Goal: Information Seeking & Learning: Learn about a topic

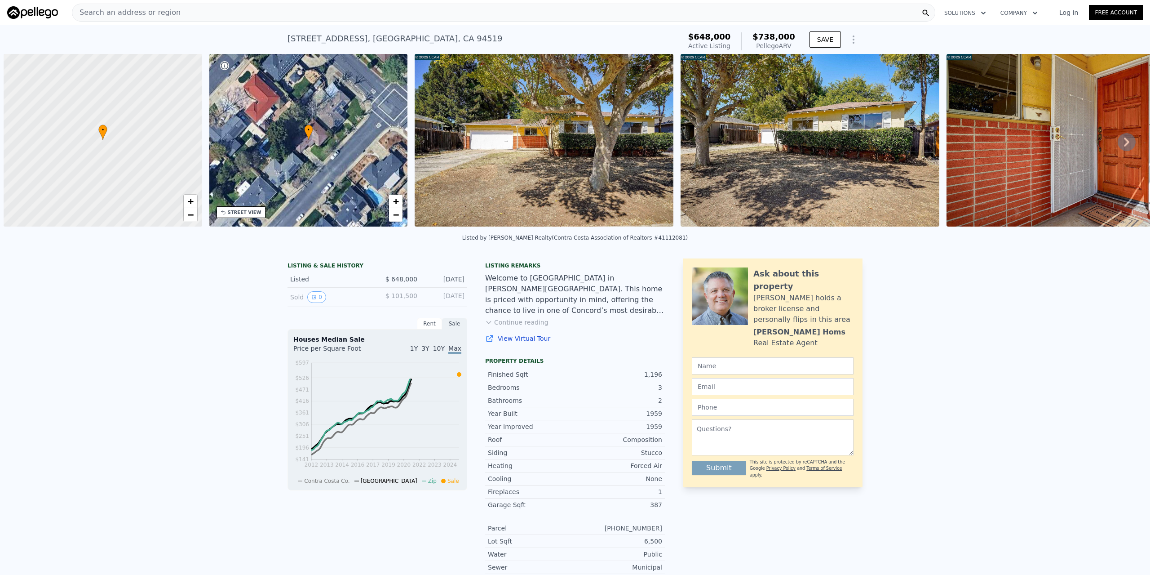
click at [209, 14] on div "Search an address or region" at bounding box center [504, 13] width 864 height 18
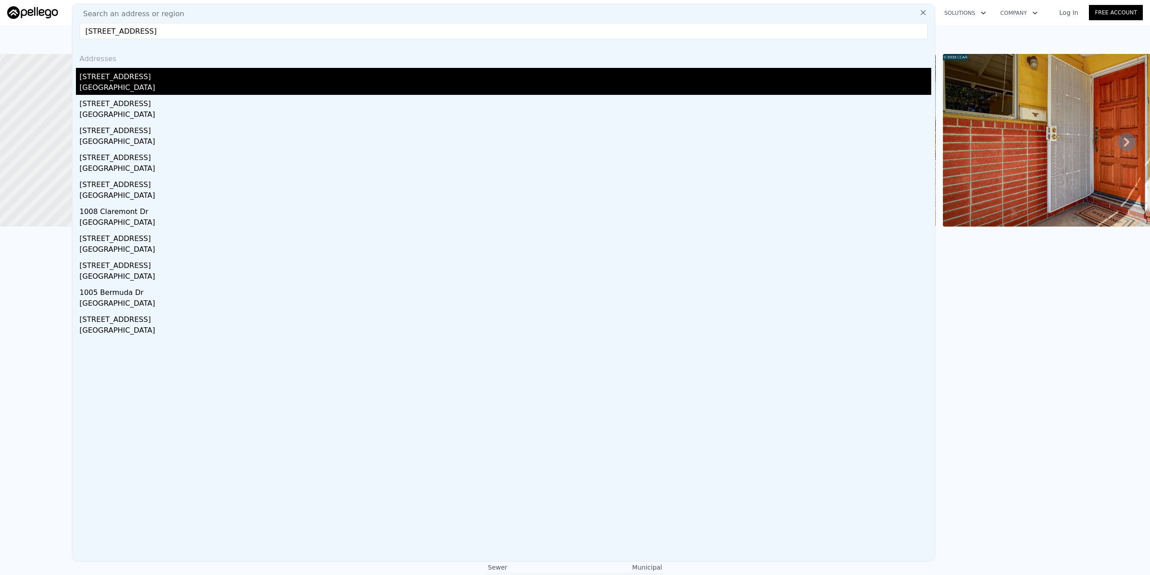
type input "[STREET_ADDRESS]"
click at [109, 80] on div "[STREET_ADDRESS]" at bounding box center [506, 75] width 852 height 14
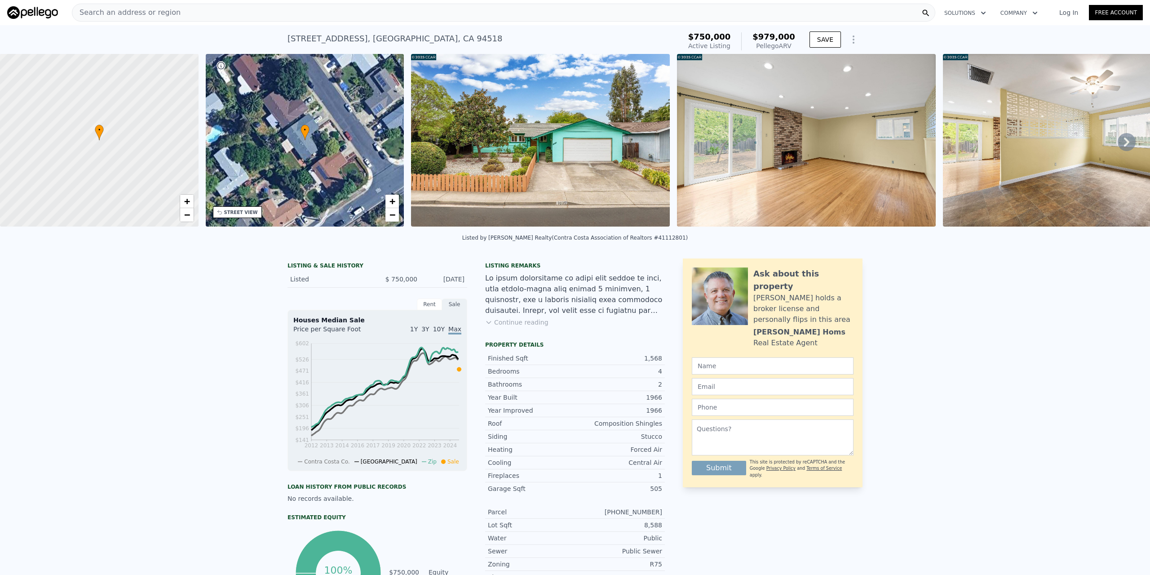
click at [515, 133] on img at bounding box center [540, 140] width 259 height 173
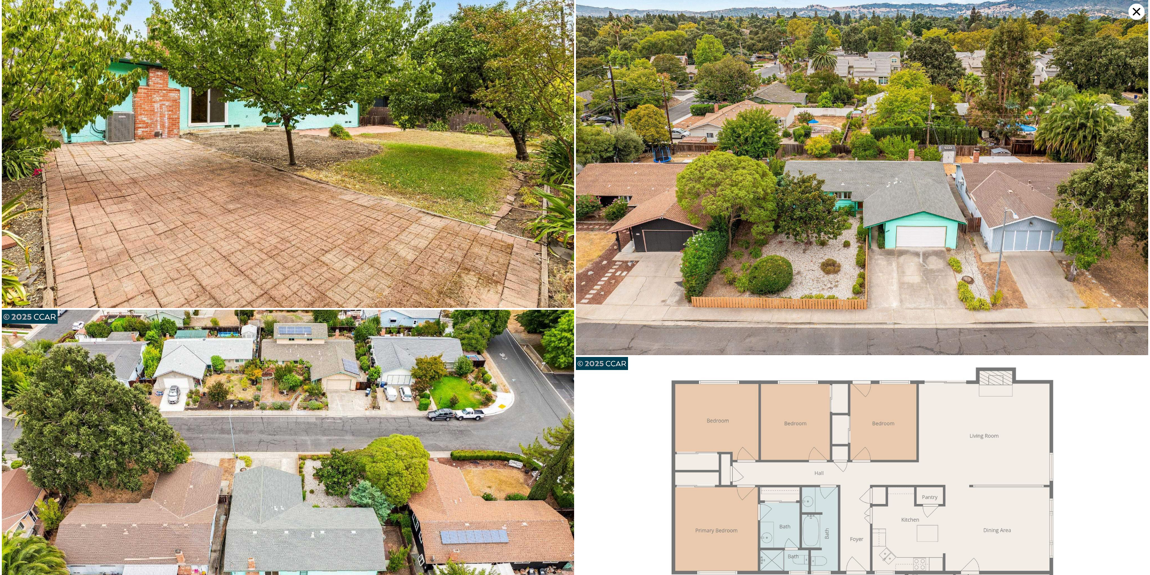
scroll to position [2910, 0]
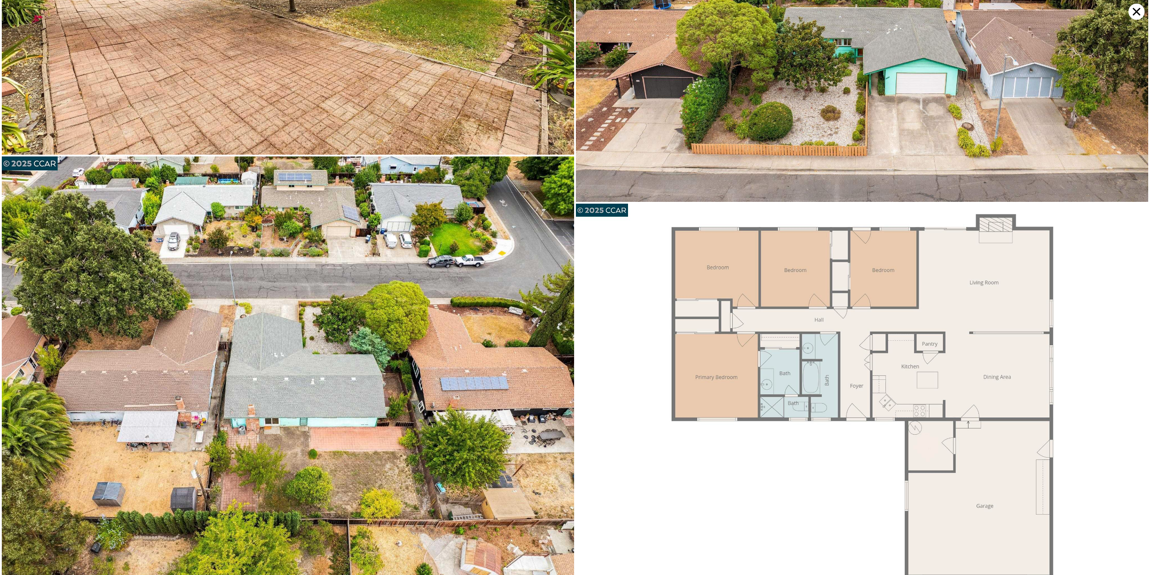
click at [1134, 12] on icon at bounding box center [1137, 12] width 16 height 16
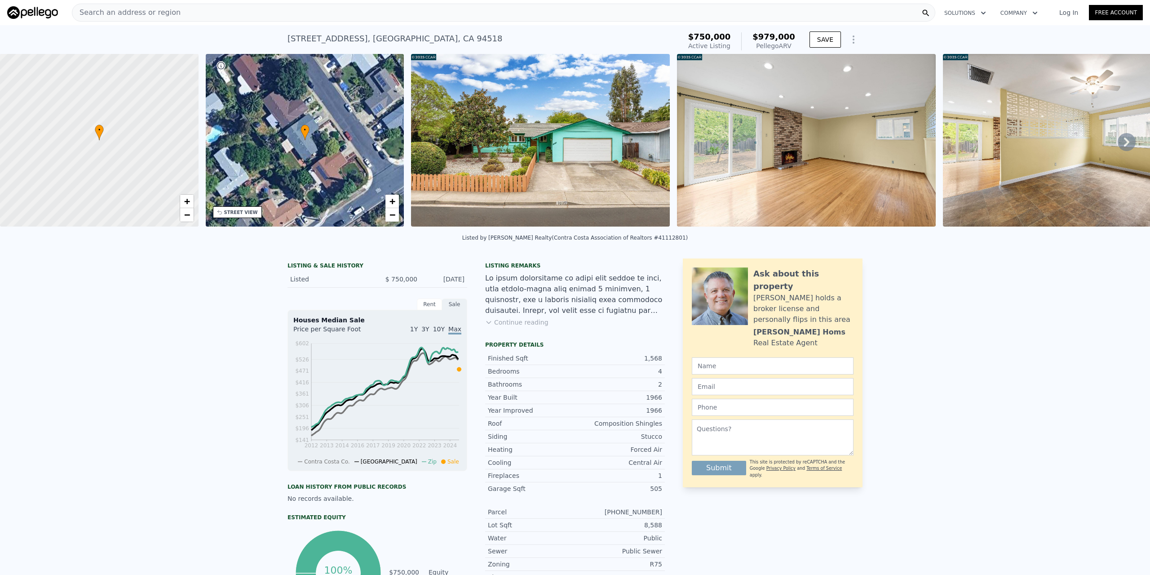
click at [499, 326] on button "Continue reading" at bounding box center [516, 322] width 63 height 9
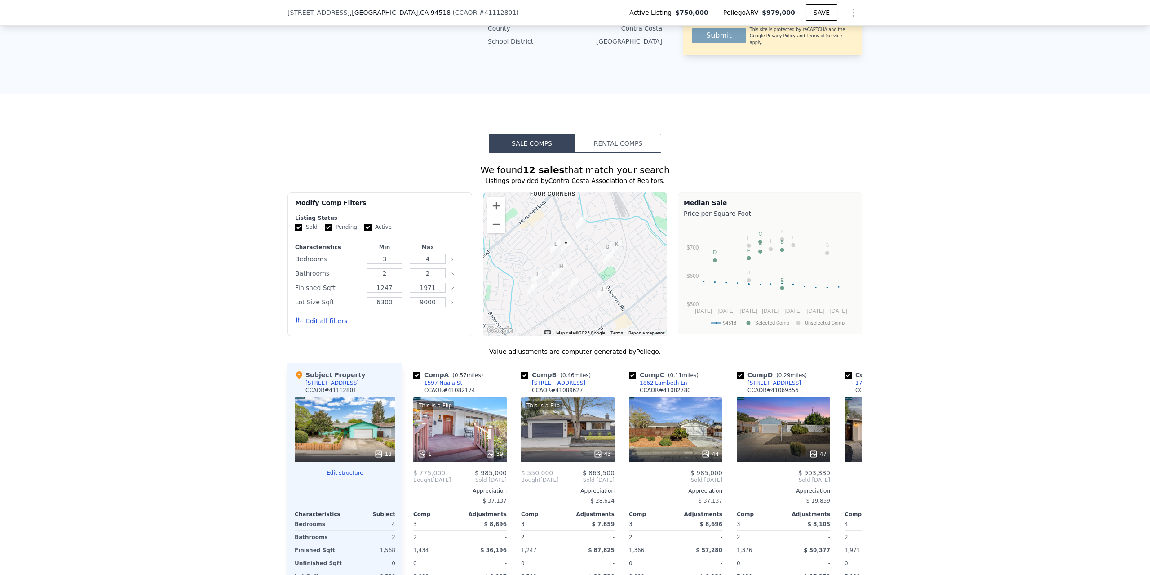
scroll to position [806, 0]
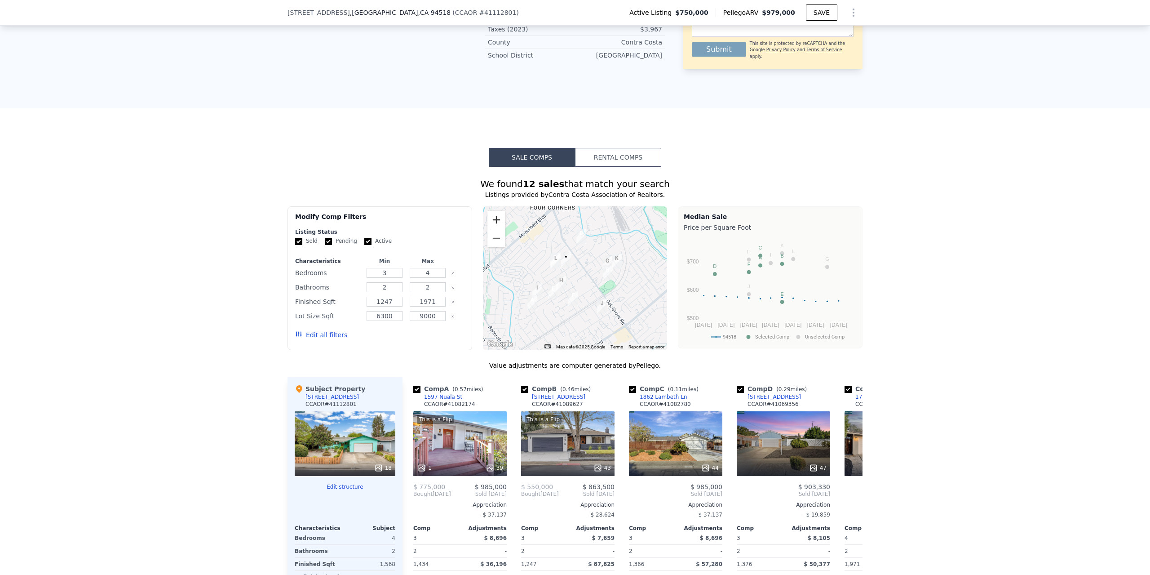
click at [490, 211] on button "Zoom in" at bounding box center [497, 220] width 18 height 18
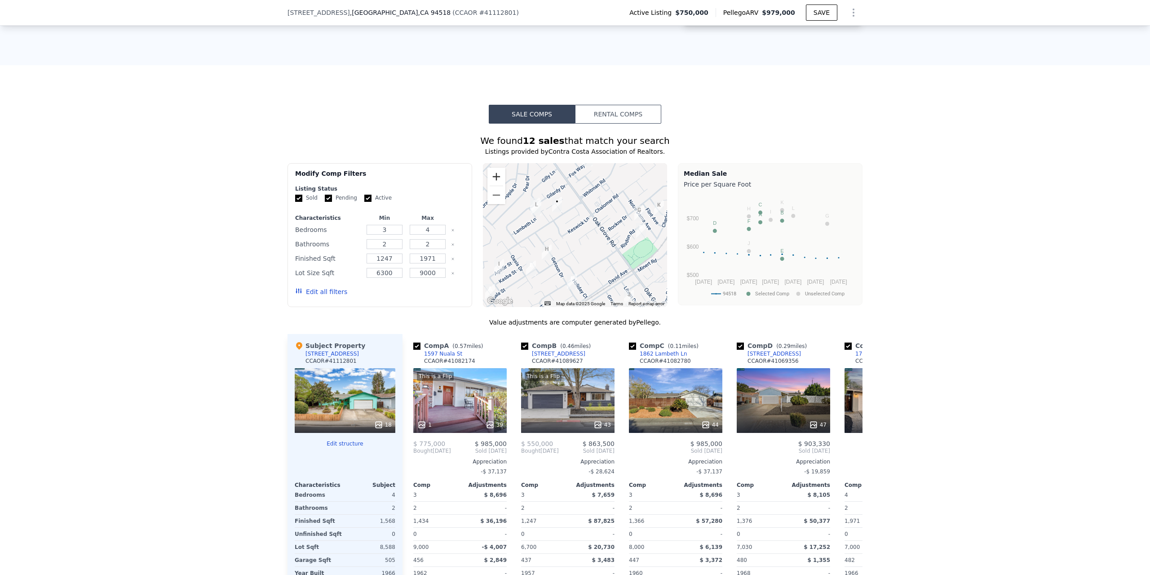
scroll to position [851, 0]
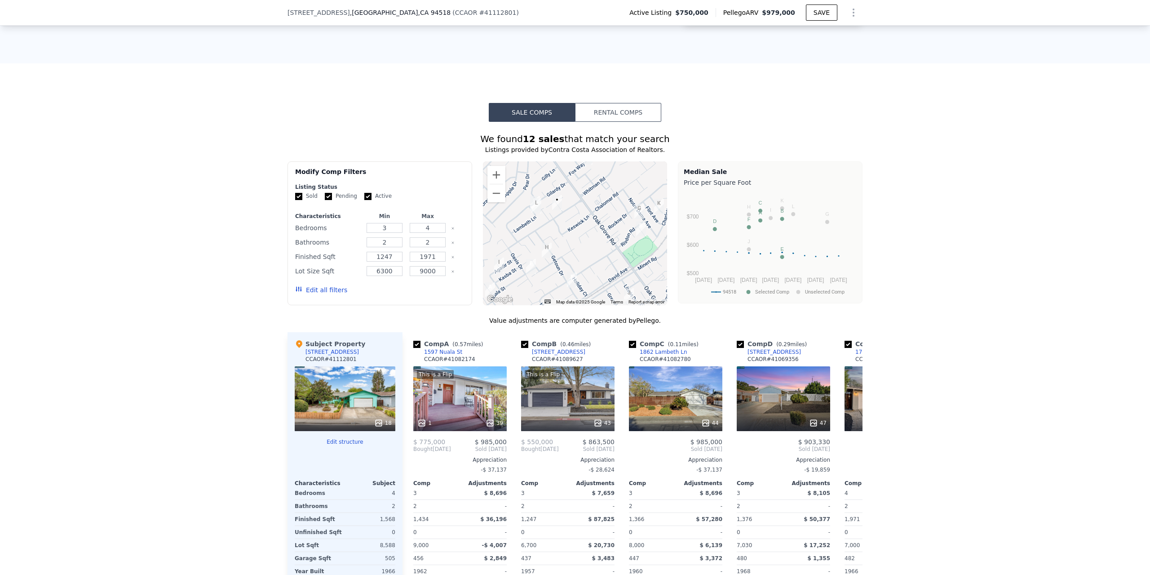
click at [530, 196] on img "1862 Lambeth Ln" at bounding box center [535, 203] width 10 height 15
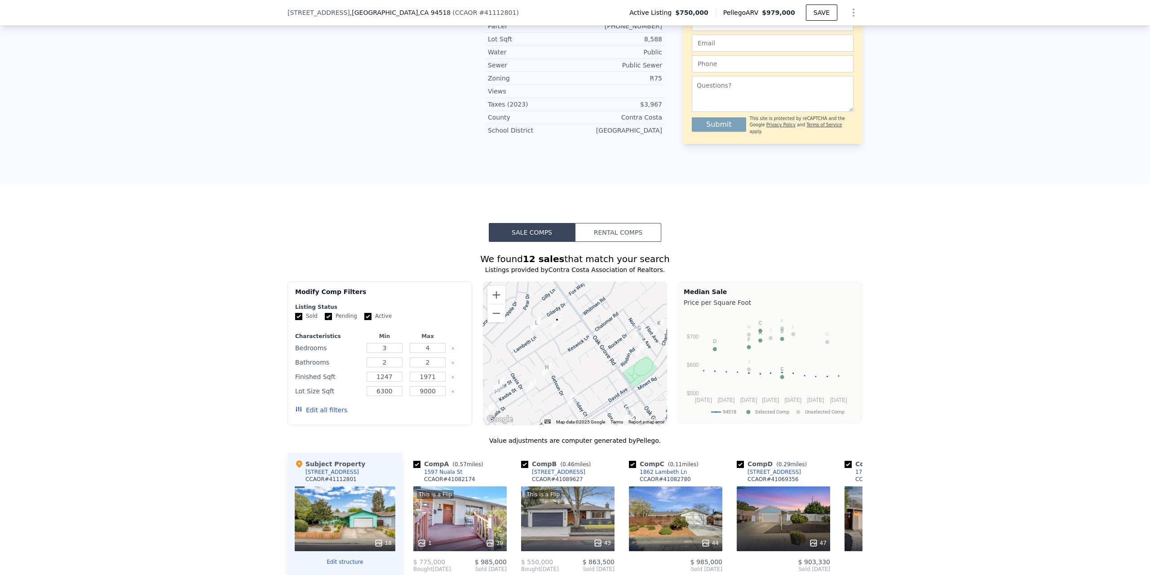
scroll to position [761, 0]
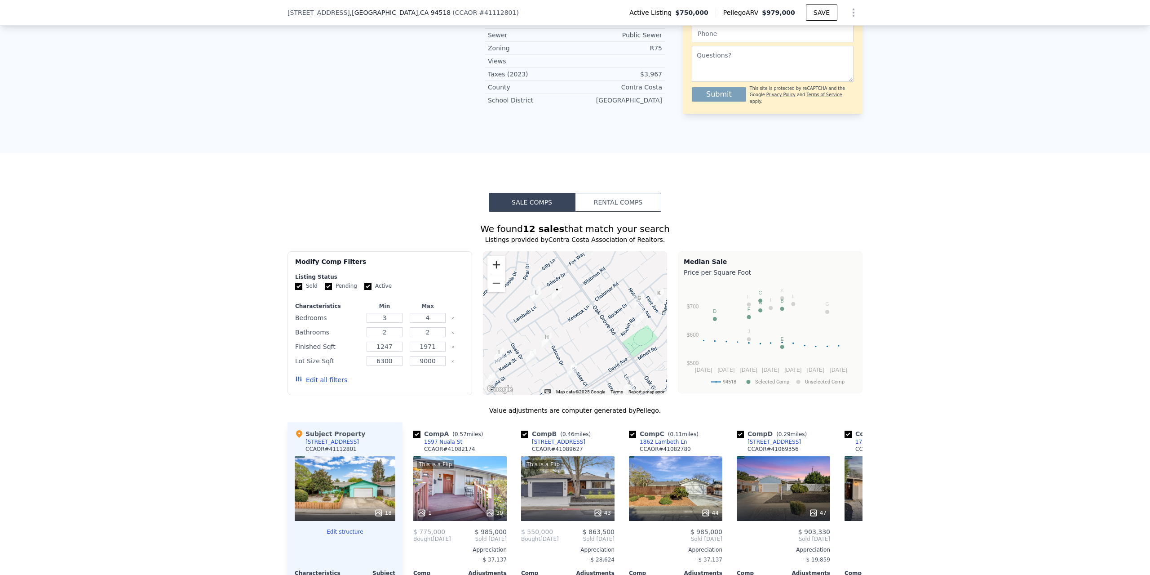
click at [493, 256] on button "Zoom in" at bounding box center [497, 265] width 18 height 18
drag, startPoint x: 526, startPoint y: 242, endPoint x: 568, endPoint y: 231, distance: 43.8
click at [568, 251] on div at bounding box center [575, 323] width 185 height 144
click at [489, 274] on button "Zoom out" at bounding box center [497, 283] width 18 height 18
drag, startPoint x: 582, startPoint y: 262, endPoint x: 560, endPoint y: 257, distance: 22.0
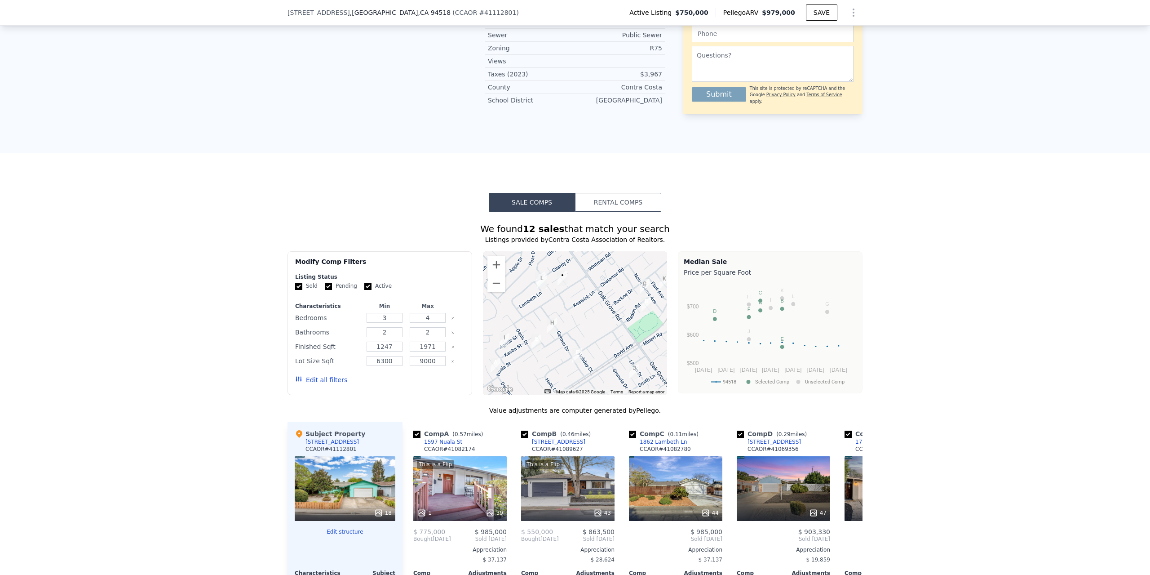
click at [560, 257] on div at bounding box center [575, 323] width 185 height 144
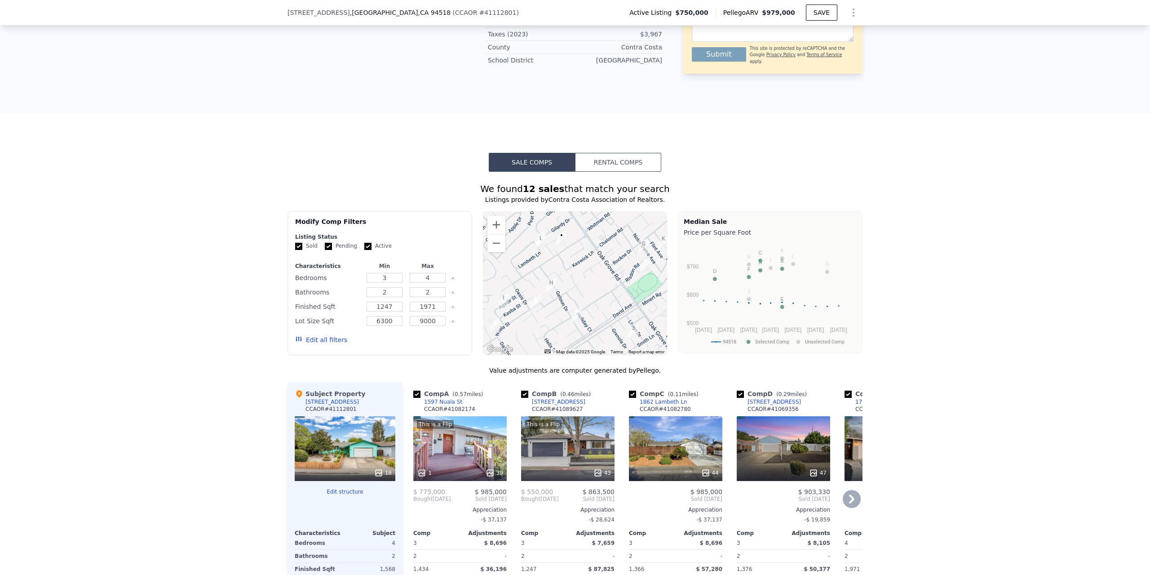
scroll to position [806, 0]
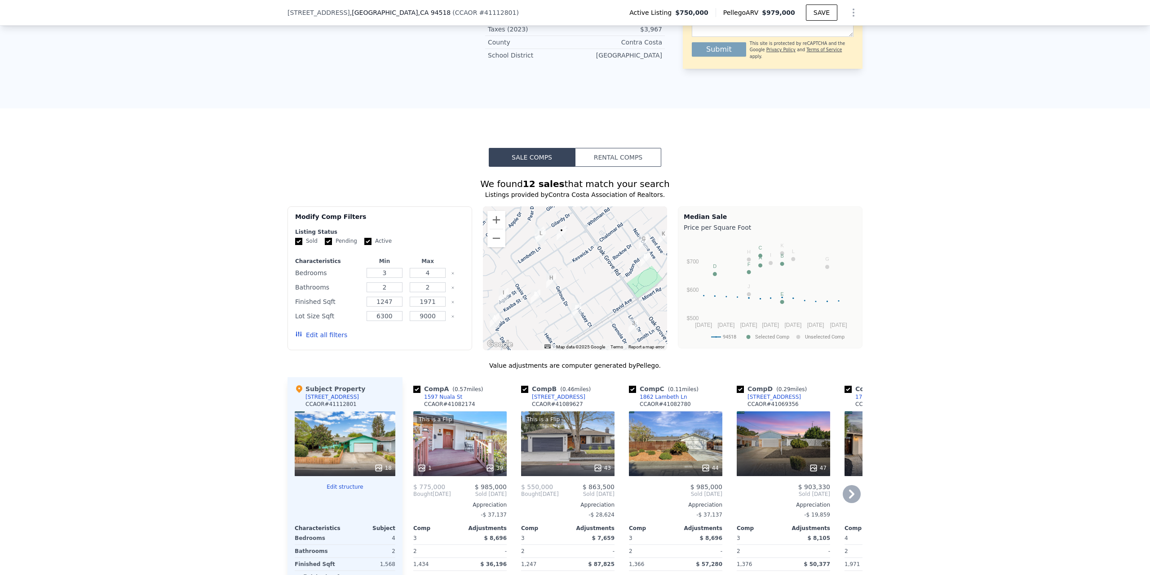
click at [850, 489] on icon at bounding box center [851, 493] width 5 height 9
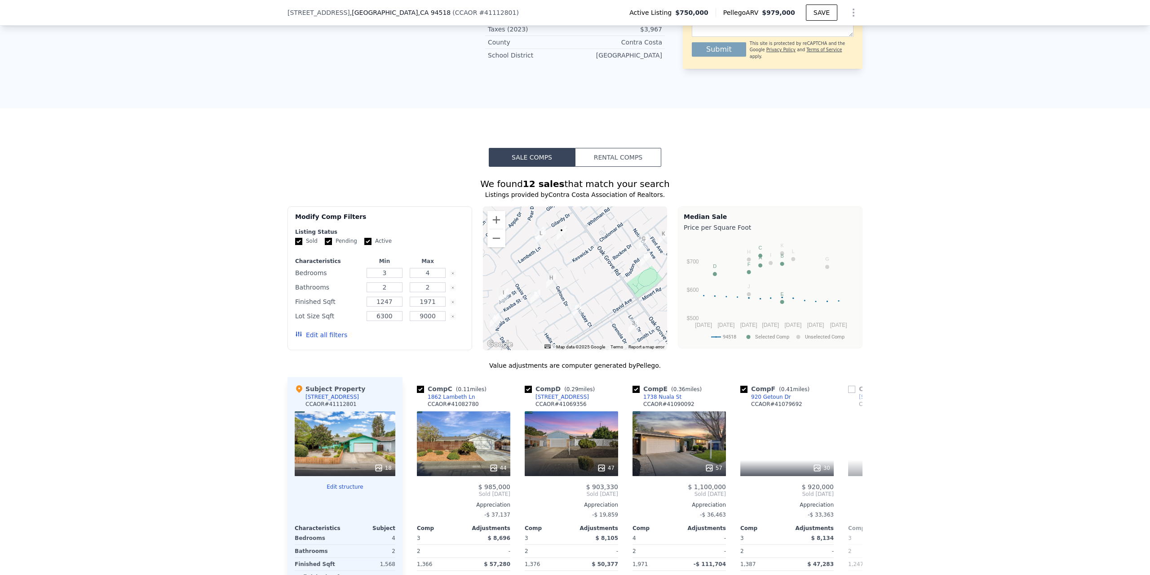
scroll to position [0, 216]
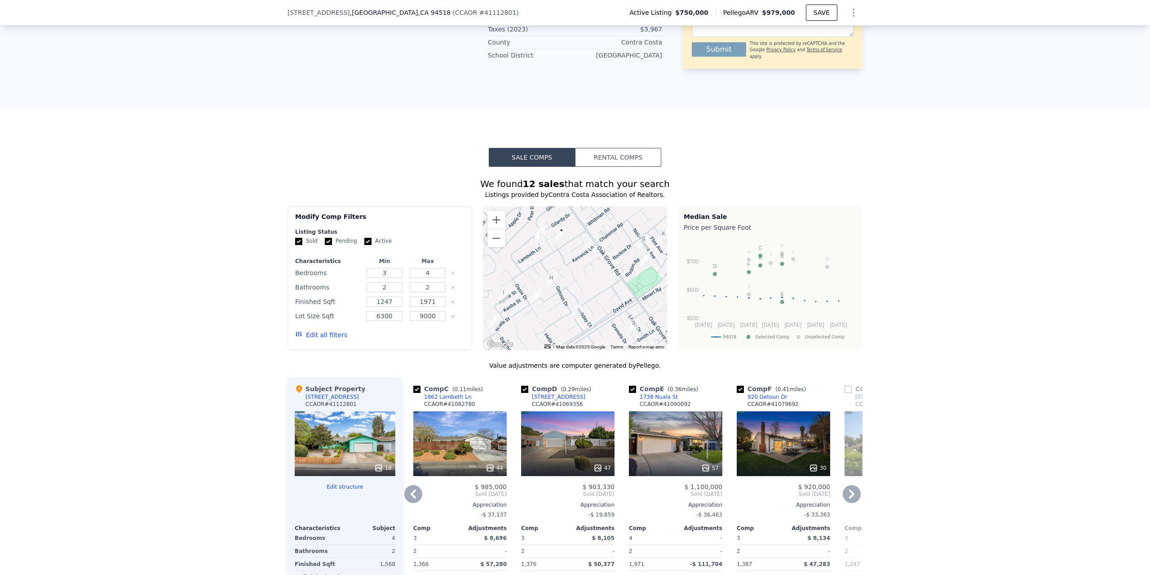
click at [411, 489] on icon at bounding box center [413, 493] width 5 height 9
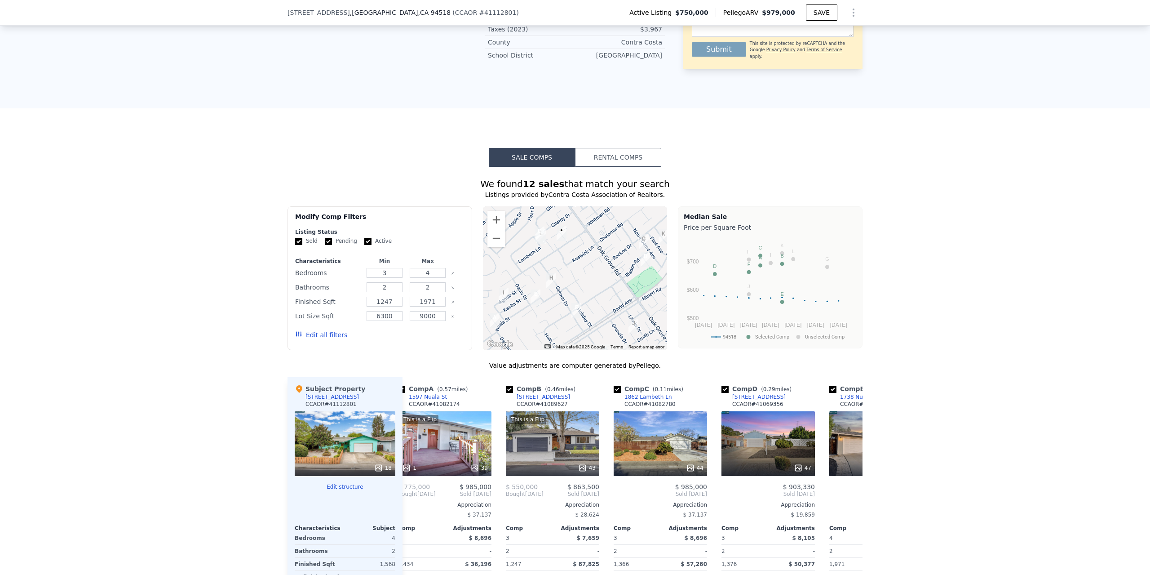
scroll to position [0, 0]
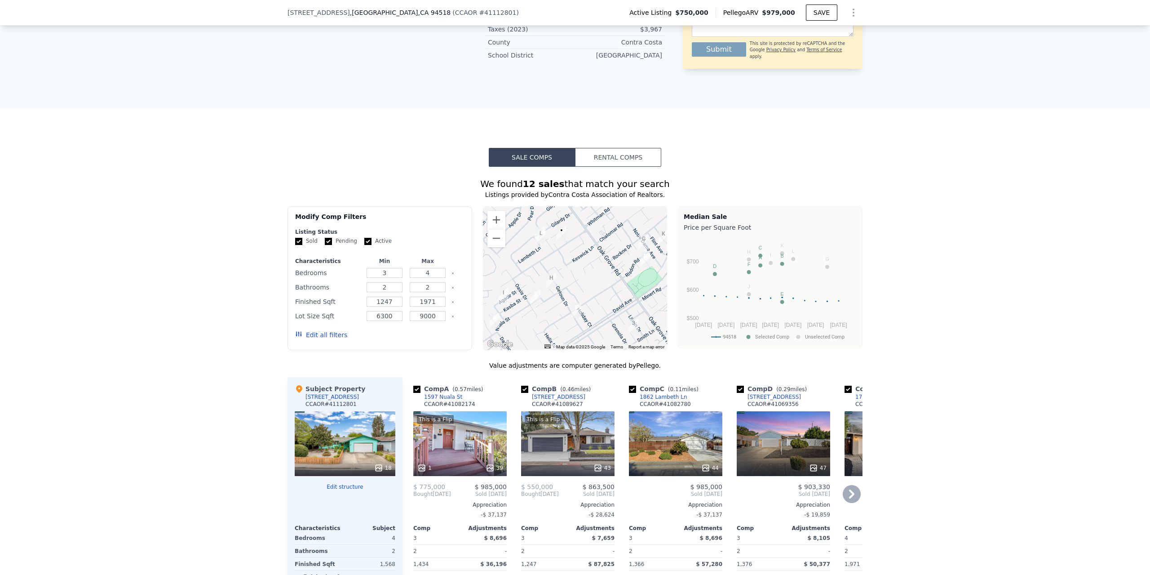
click at [849, 489] on icon at bounding box center [851, 493] width 5 height 9
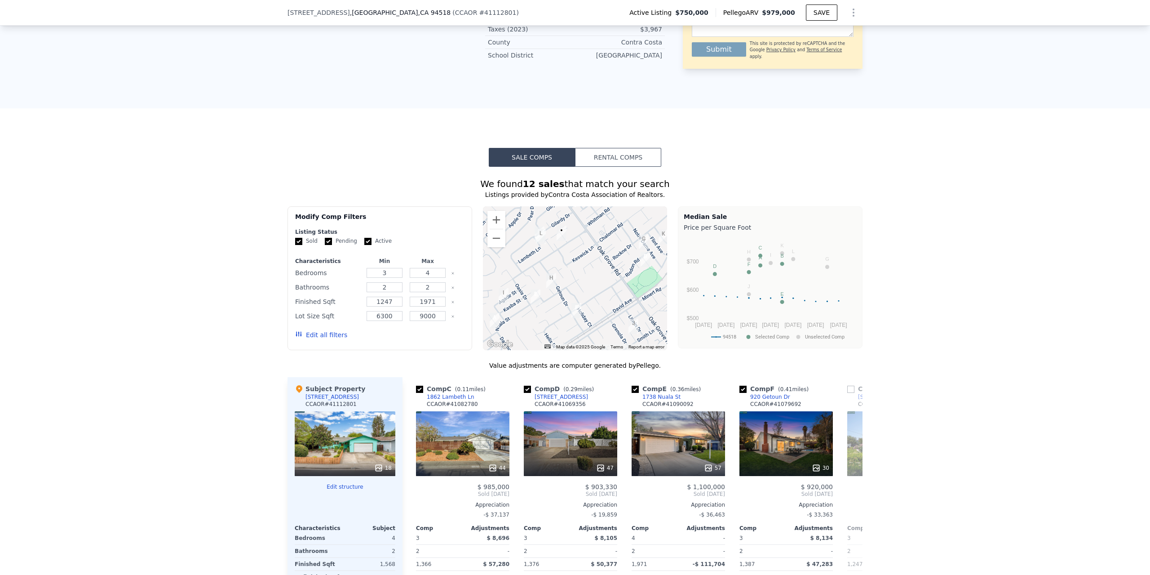
scroll to position [0, 216]
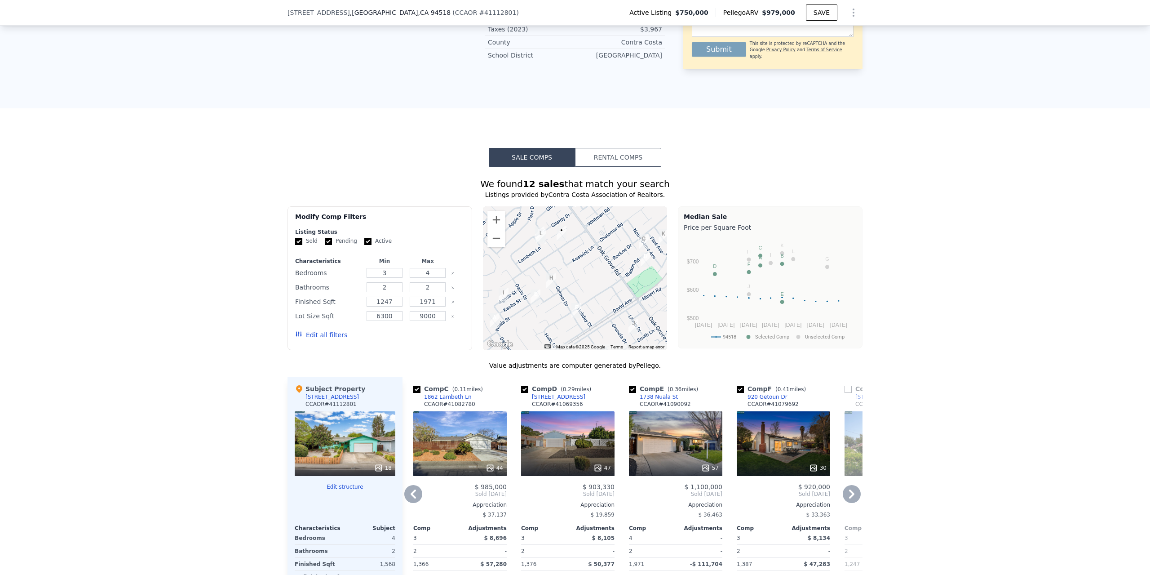
click at [849, 489] on icon at bounding box center [851, 493] width 5 height 9
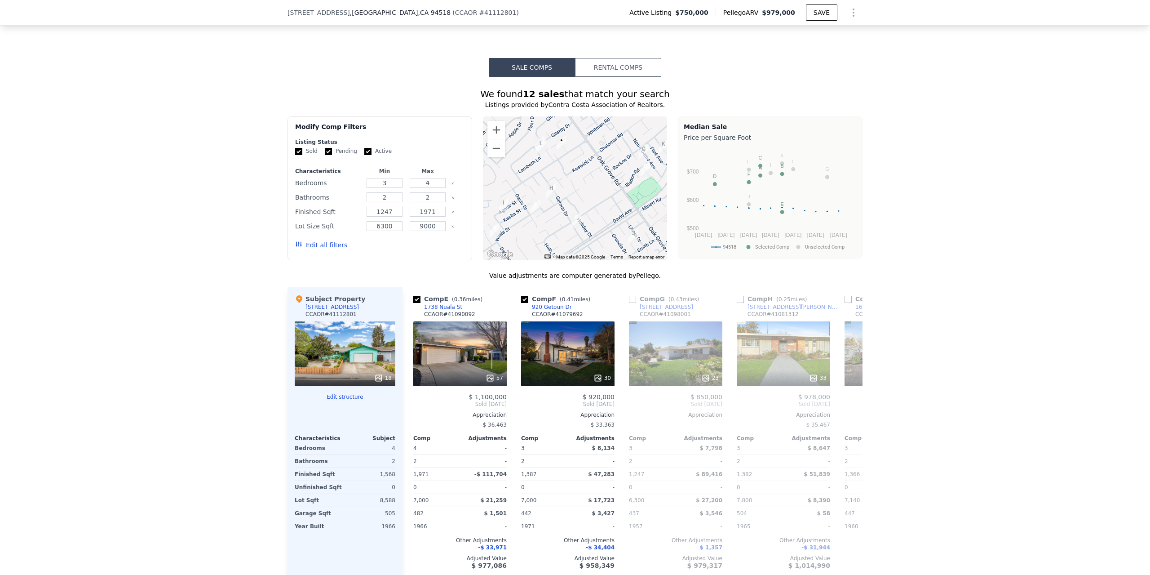
scroll to position [806, 0]
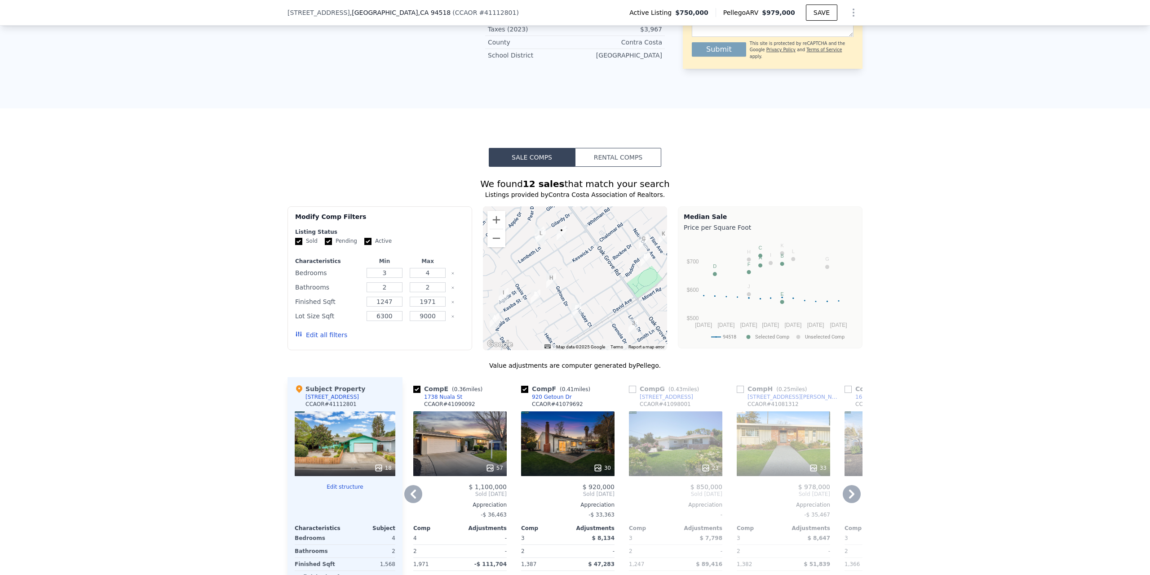
click at [412, 489] on icon at bounding box center [413, 493] width 5 height 9
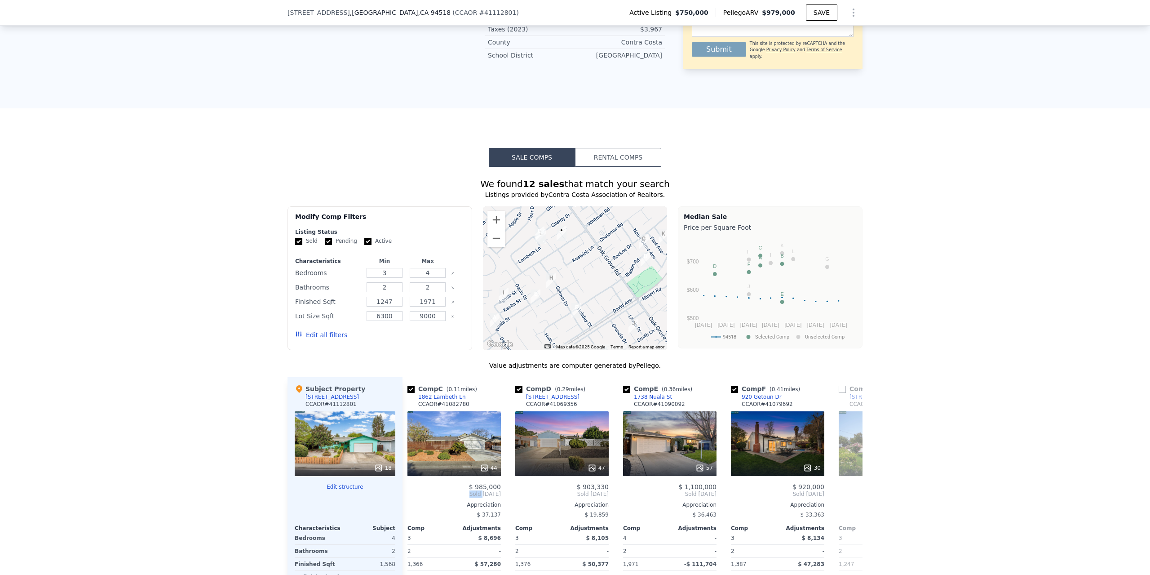
click at [412, 490] on span "Sold [DATE]" at bounding box center [454, 493] width 93 height 7
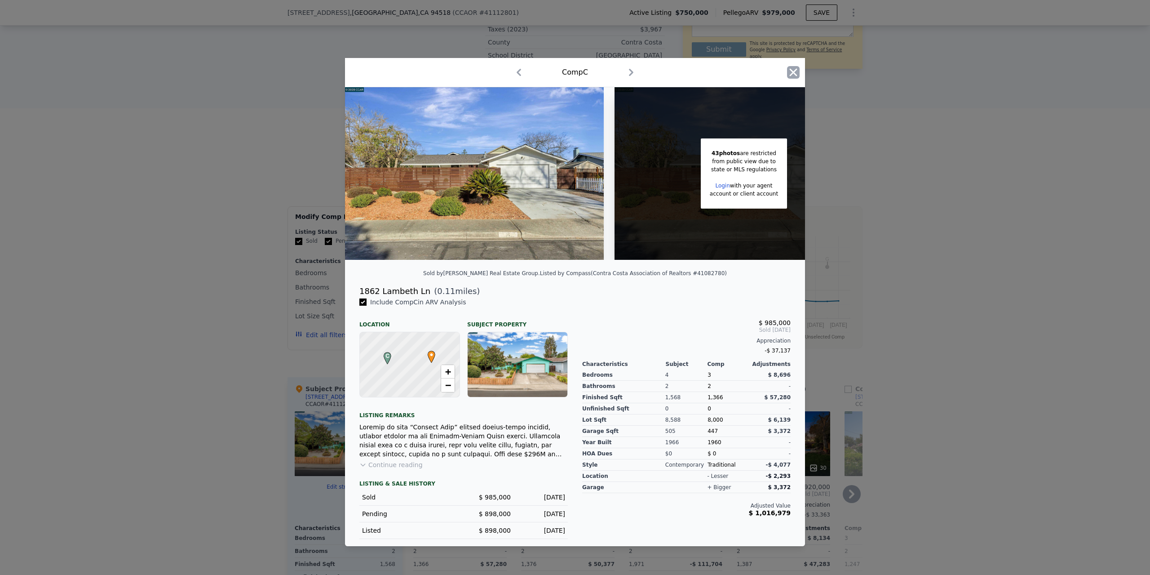
click at [796, 67] on icon "button" at bounding box center [793, 72] width 13 height 13
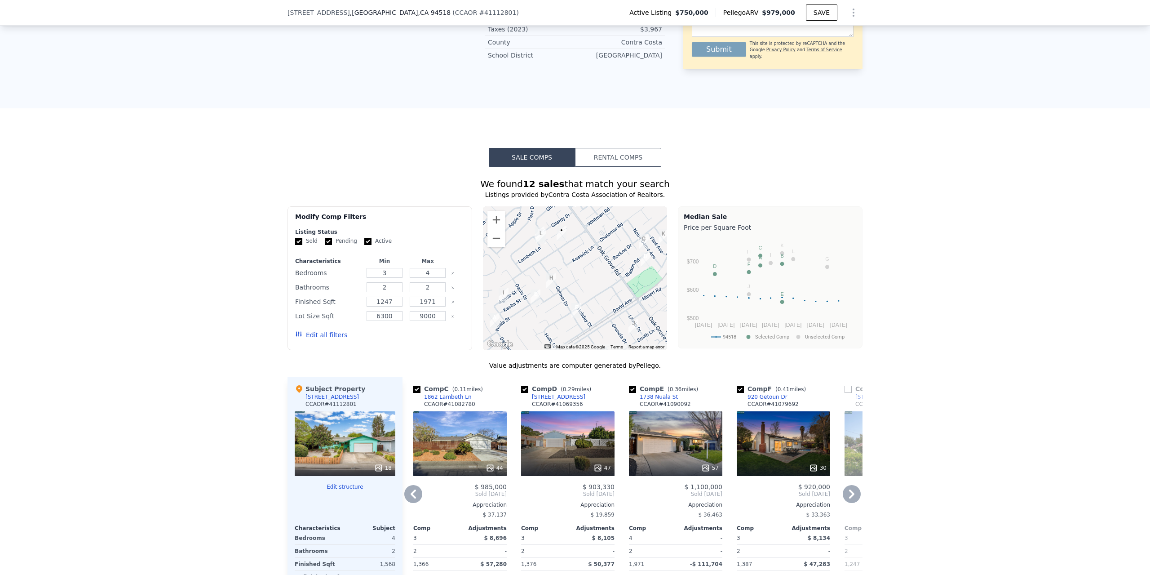
click at [563, 411] on div "47" at bounding box center [567, 443] width 93 height 65
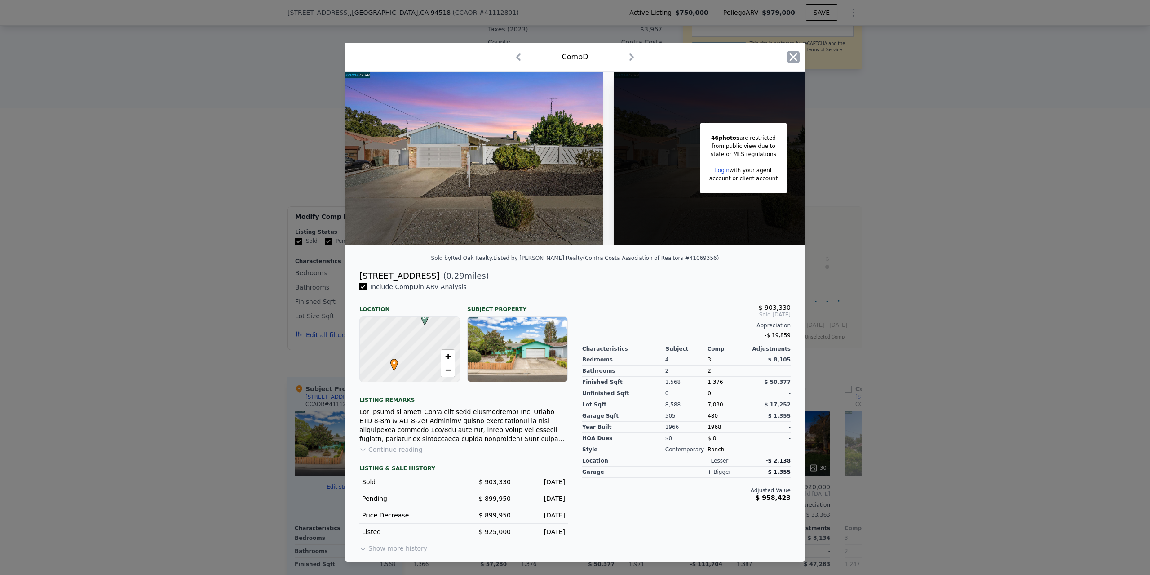
click at [794, 55] on icon "button" at bounding box center [794, 57] width 8 height 8
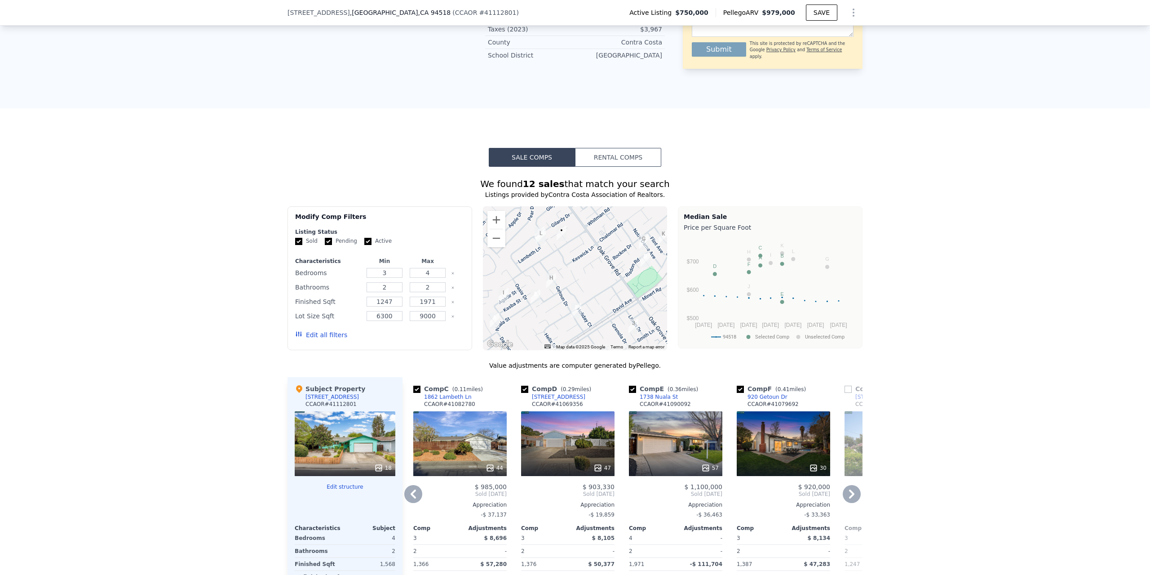
click at [662, 411] on div "57" at bounding box center [675, 443] width 93 height 65
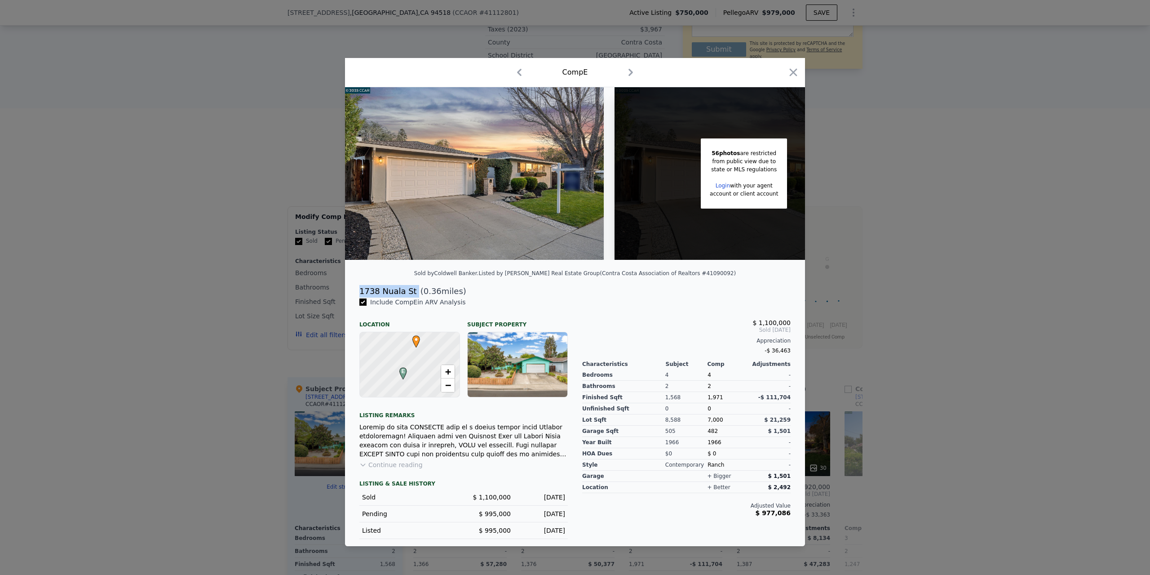
drag, startPoint x: 358, startPoint y: 291, endPoint x: 410, endPoint y: 295, distance: 52.7
click at [410, 295] on div "1738 Nuala St ( 0.36 miles)" at bounding box center [575, 291] width 446 height 13
copy div "1738 Nuala St"
click at [791, 68] on icon "button" at bounding box center [793, 72] width 13 height 13
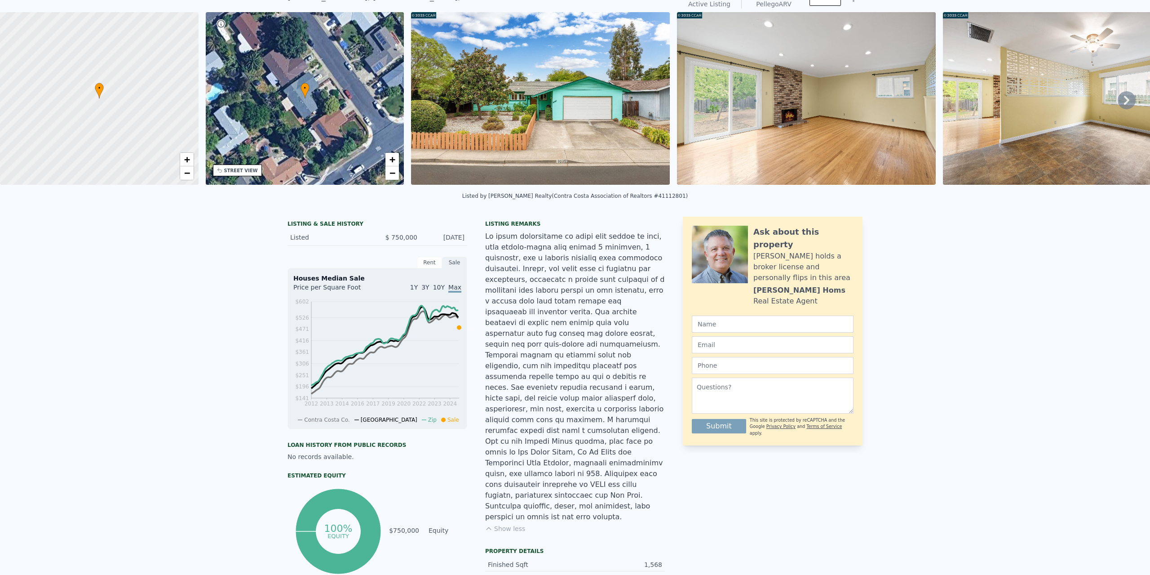
scroll to position [3, 0]
